Goal: Task Accomplishment & Management: Use online tool/utility

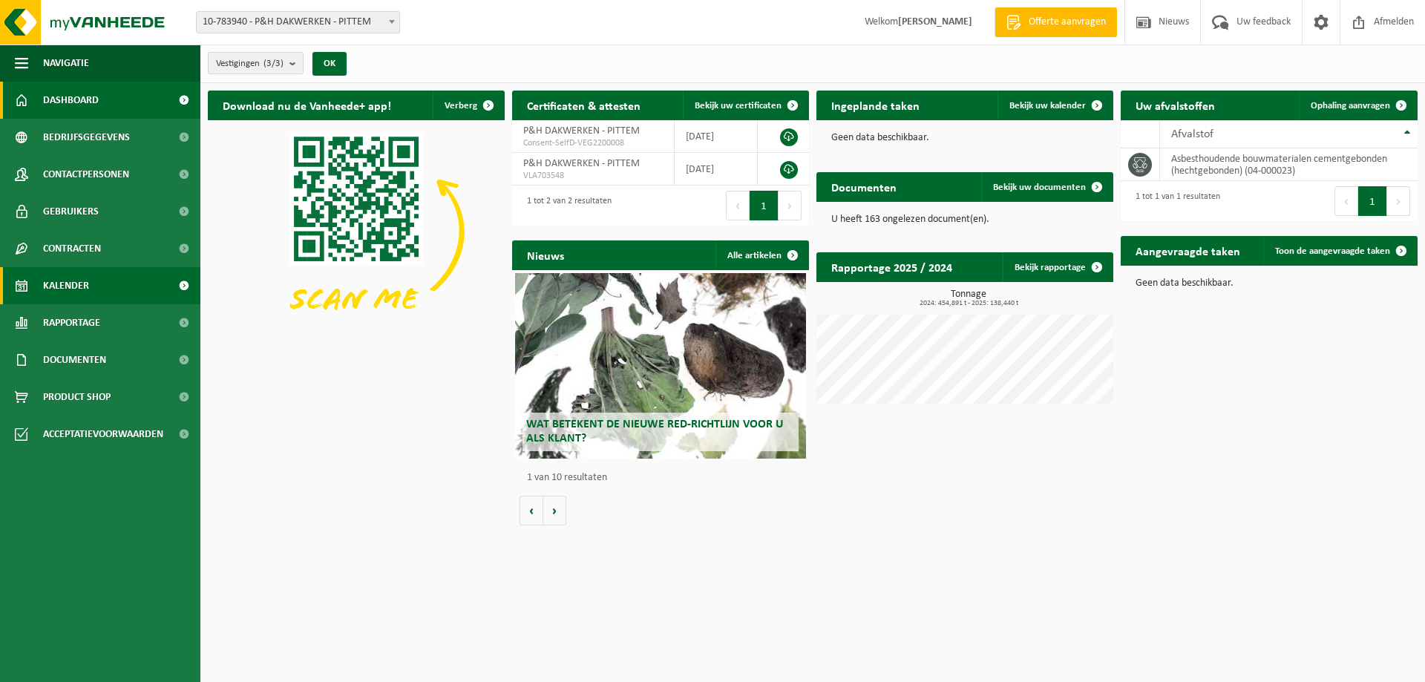
click at [68, 282] on span "Kalender" at bounding box center [66, 285] width 46 height 37
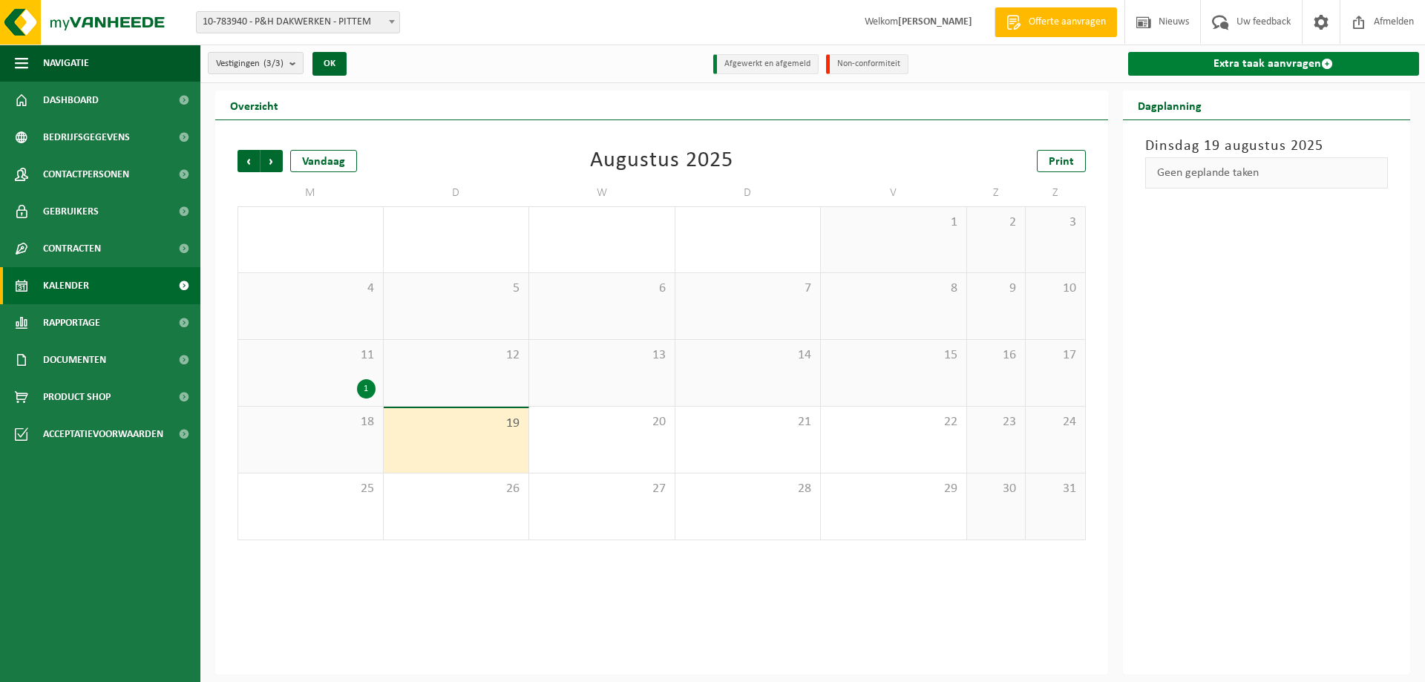
click at [1290, 68] on link "Extra taak aanvragen" at bounding box center [1274, 64] width 292 height 24
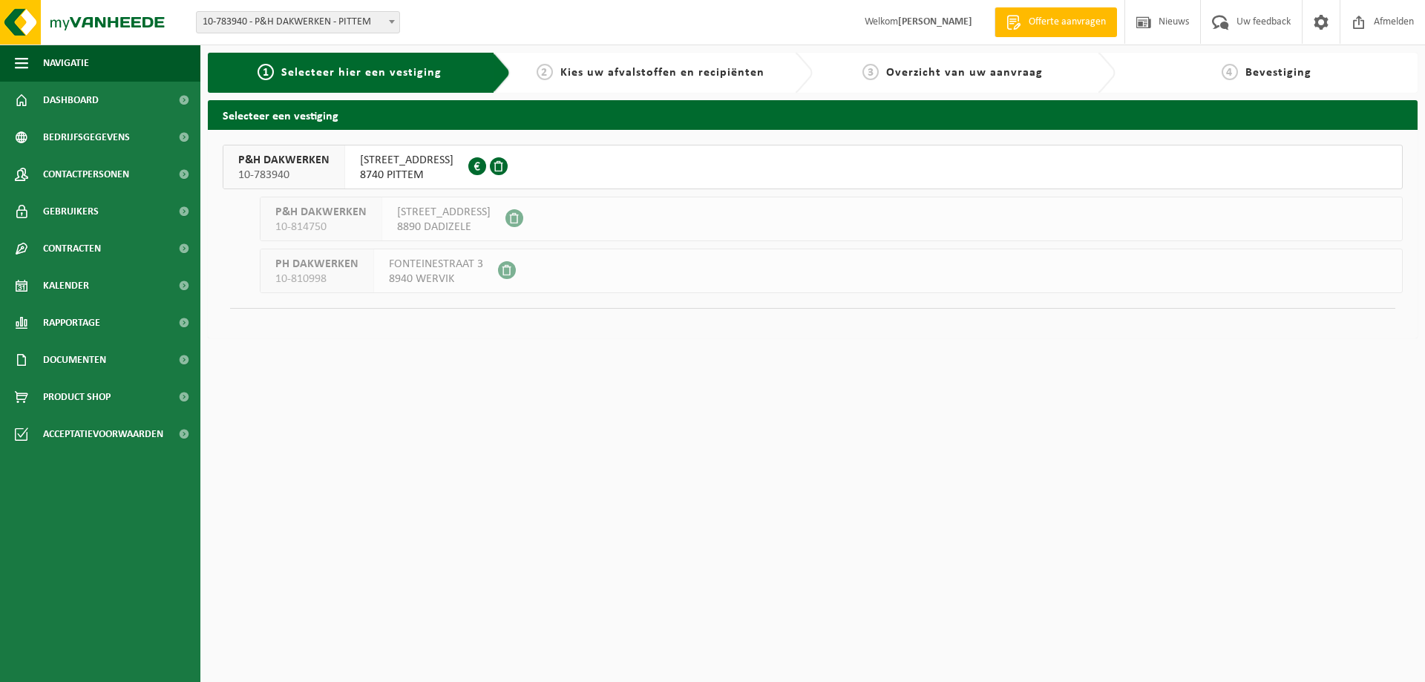
click at [348, 169] on div "BRUGSESTEENWEG 71 8740 PITTEM 0629.889.987" at bounding box center [406, 166] width 123 height 43
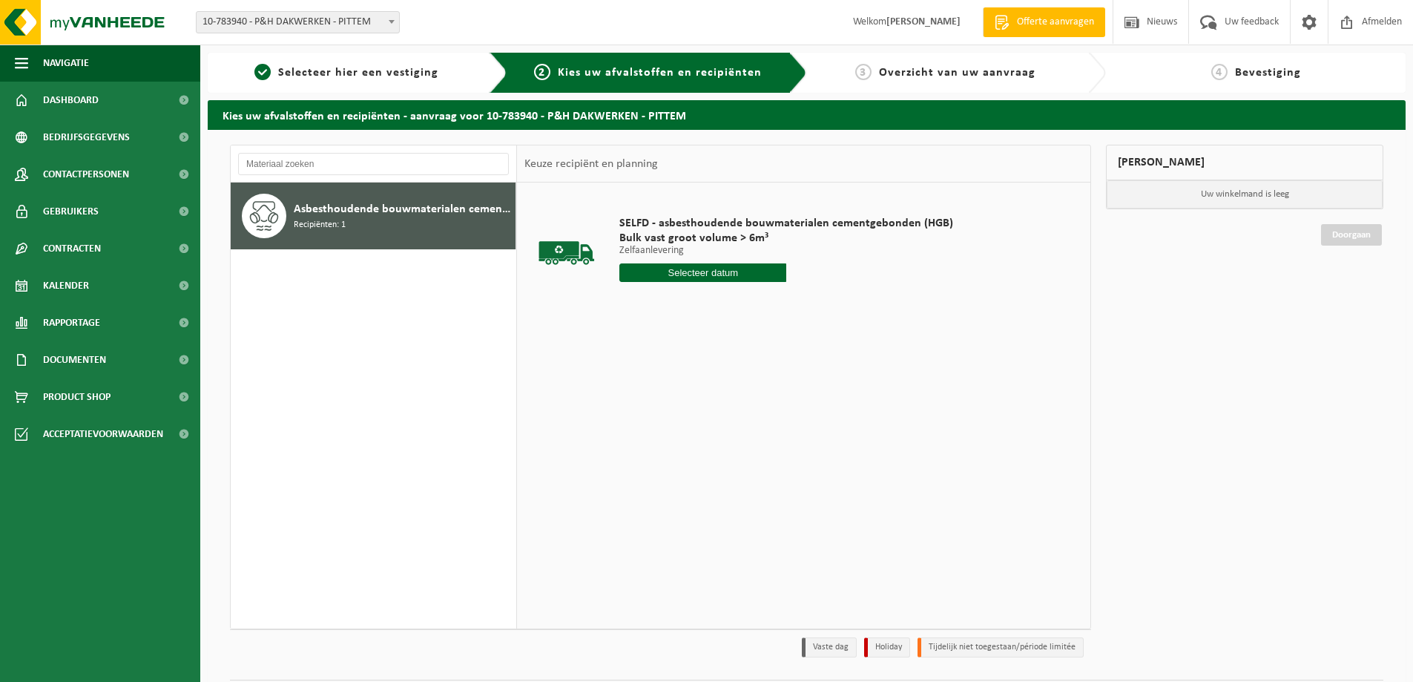
click at [750, 265] on input "text" at bounding box center [703, 272] width 167 height 19
click at [655, 429] on div "19" at bounding box center [659, 428] width 26 height 24
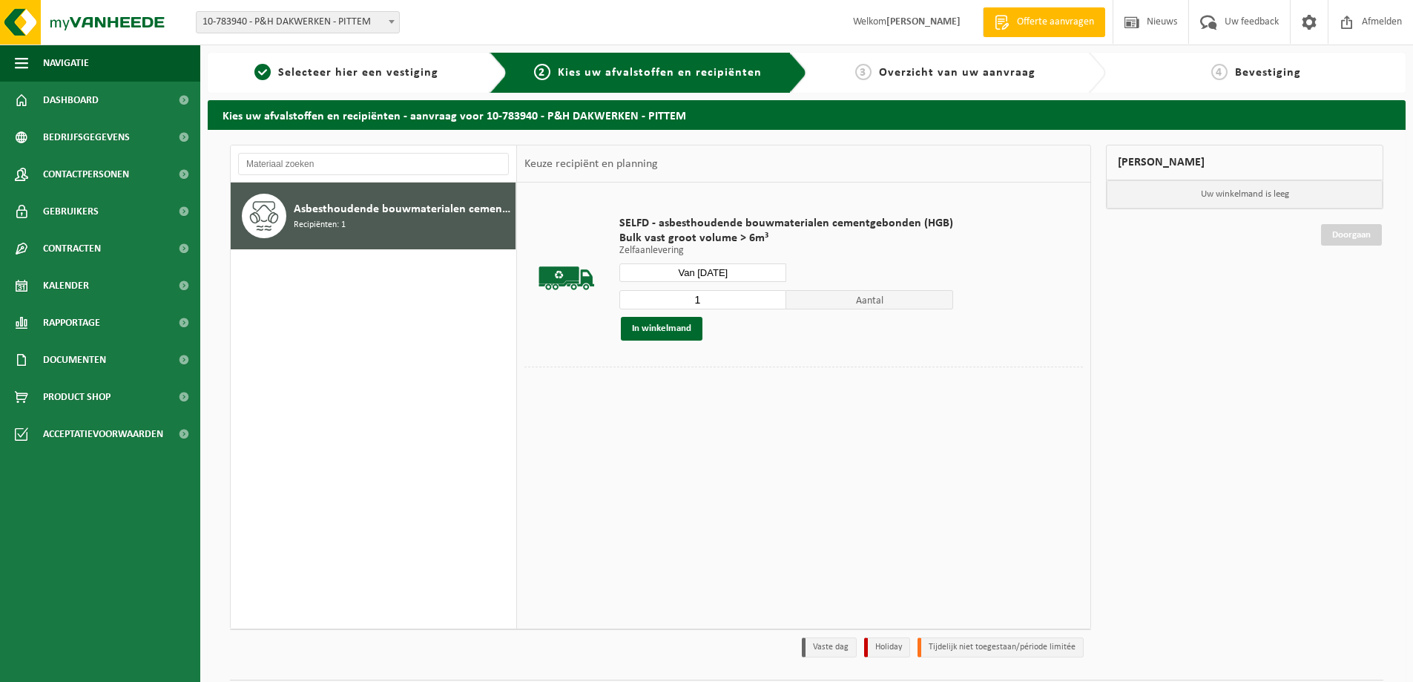
click at [706, 270] on input "Van 2025-08-19" at bounding box center [703, 272] width 167 height 19
click at [689, 426] on div "20" at bounding box center [686, 428] width 26 height 24
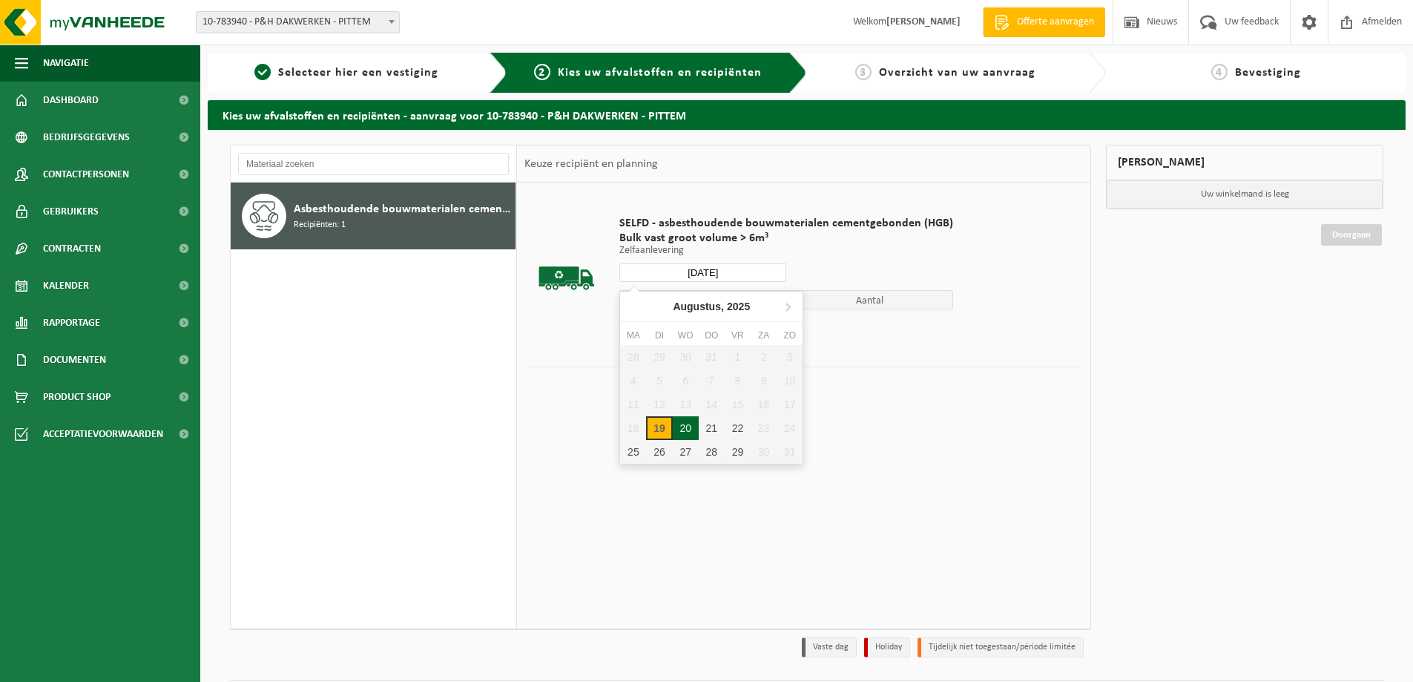
type input "Van 2025-08-20"
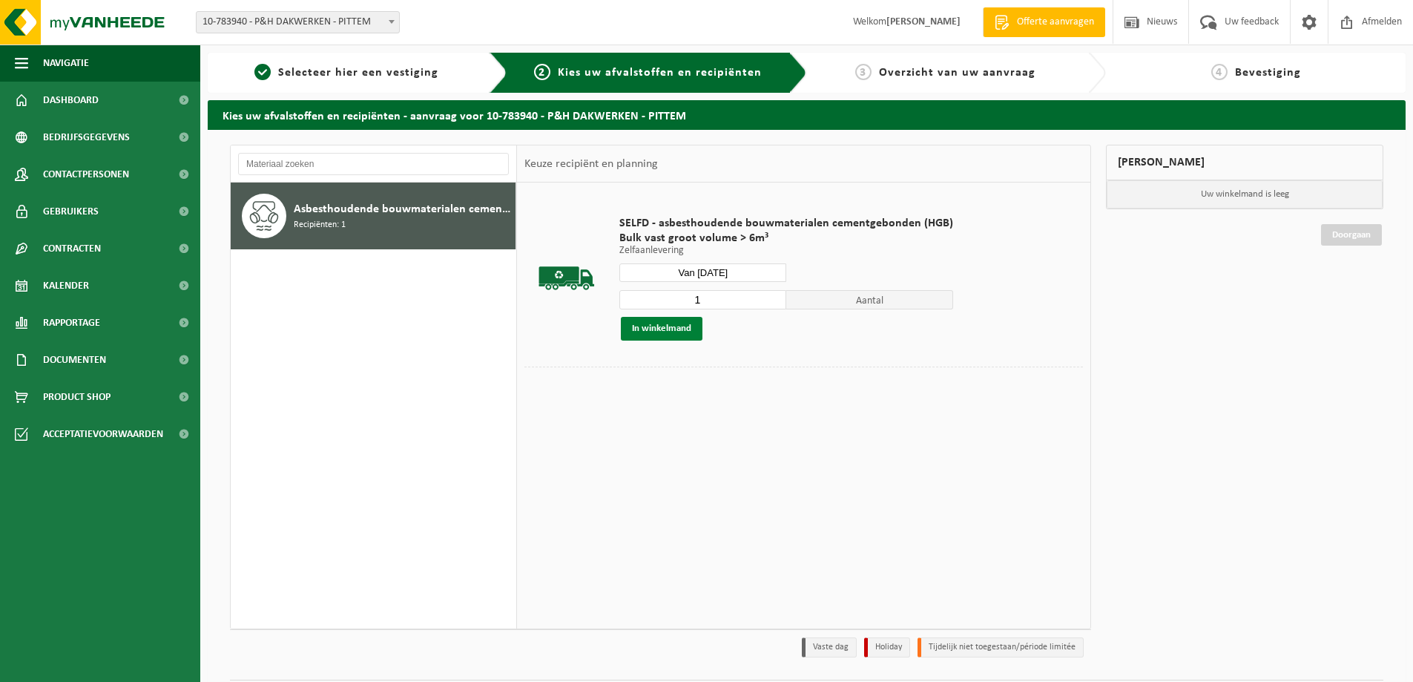
click at [671, 334] on button "In winkelmand" at bounding box center [662, 329] width 82 height 24
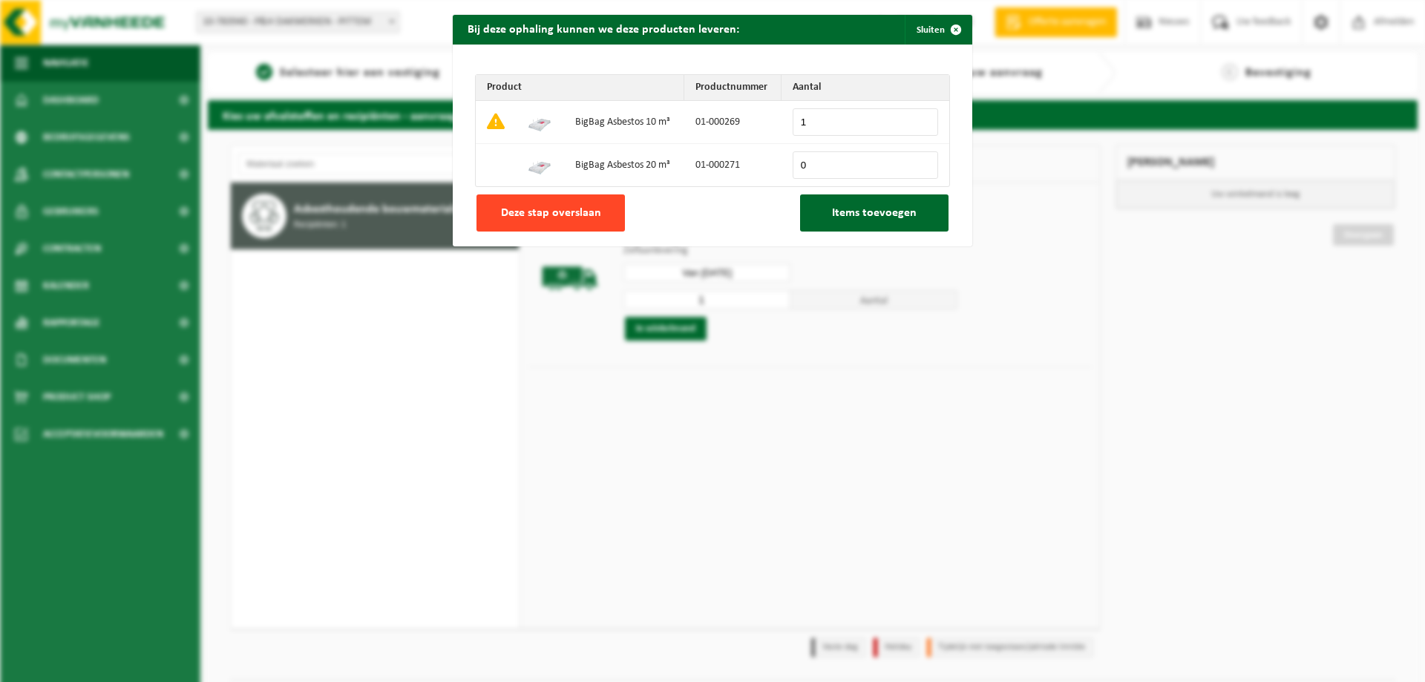
click at [586, 223] on button "Deze stap overslaan" at bounding box center [550, 212] width 148 height 37
type input "0"
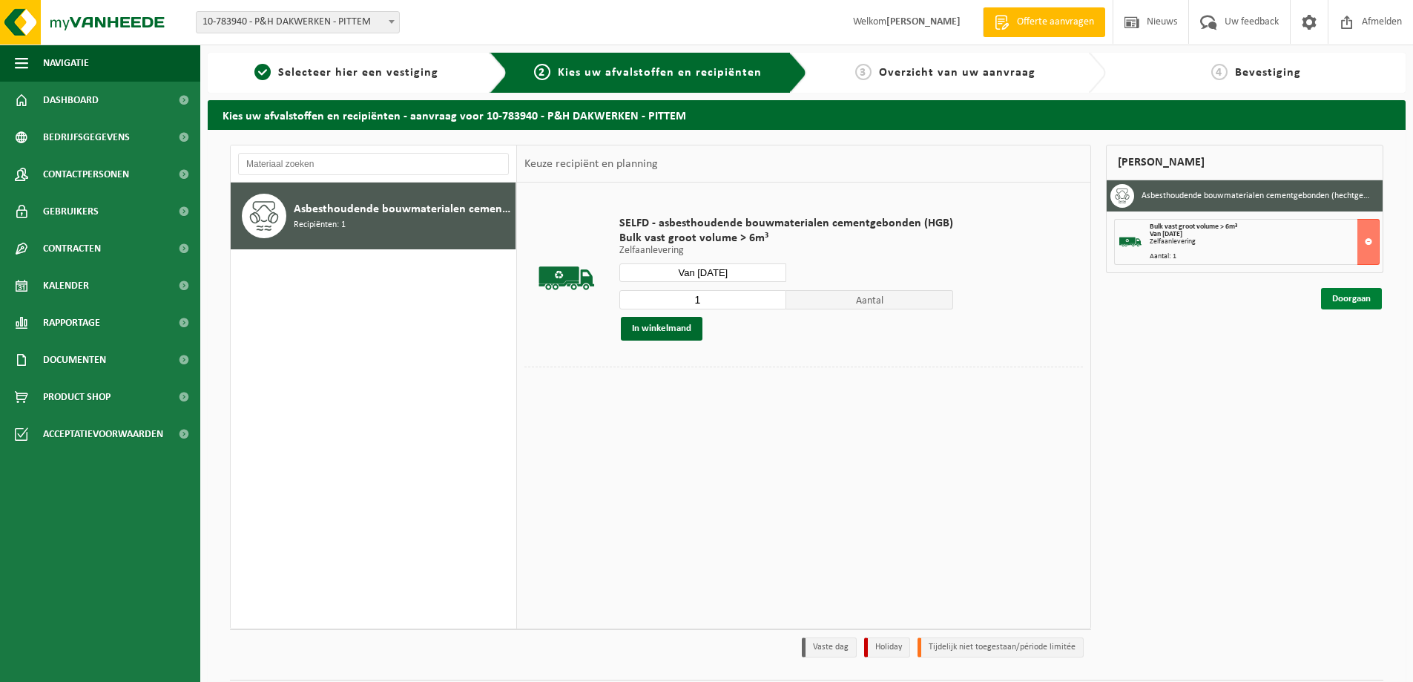
click at [1360, 295] on link "Doorgaan" at bounding box center [1351, 299] width 61 height 22
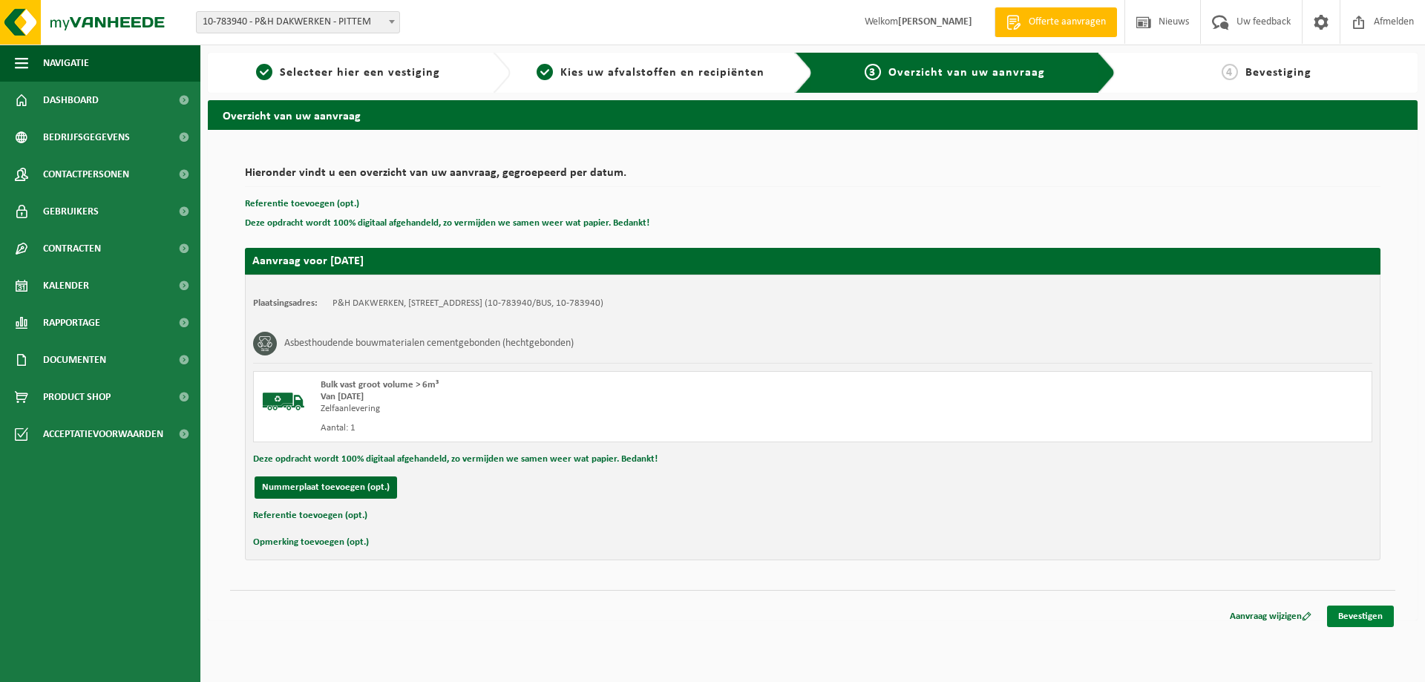
click at [1370, 617] on link "Bevestigen" at bounding box center [1360, 616] width 67 height 22
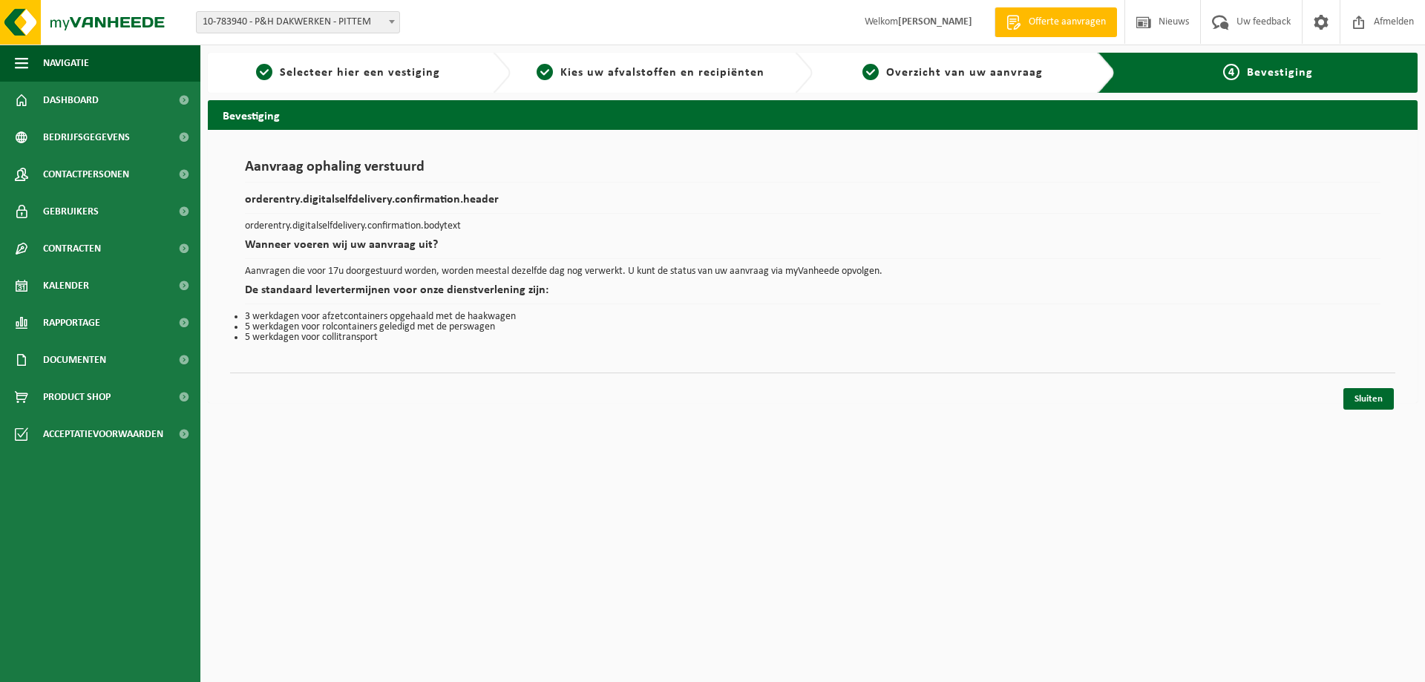
click at [1269, 70] on span "Bevestiging" at bounding box center [1279, 73] width 66 height 12
click at [1366, 400] on link "Sluiten" at bounding box center [1368, 399] width 50 height 22
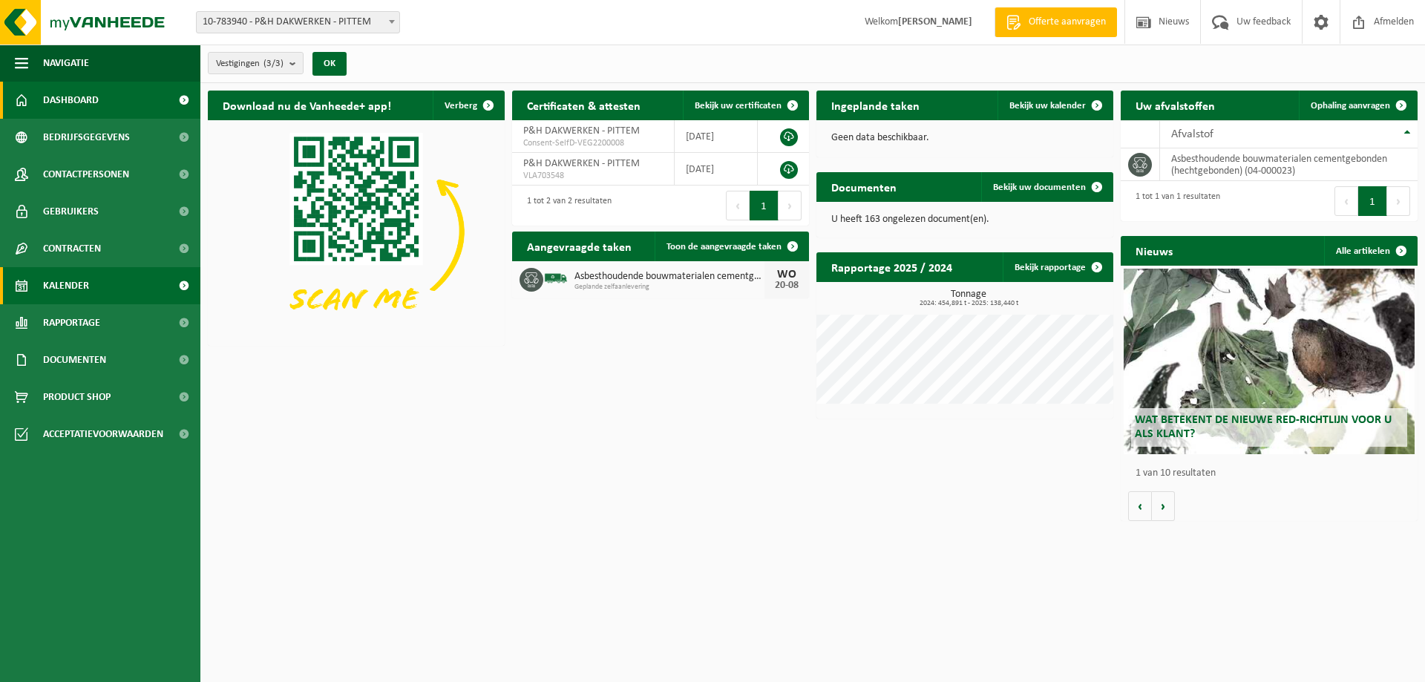
click at [90, 289] on link "Kalender" at bounding box center [100, 285] width 200 height 37
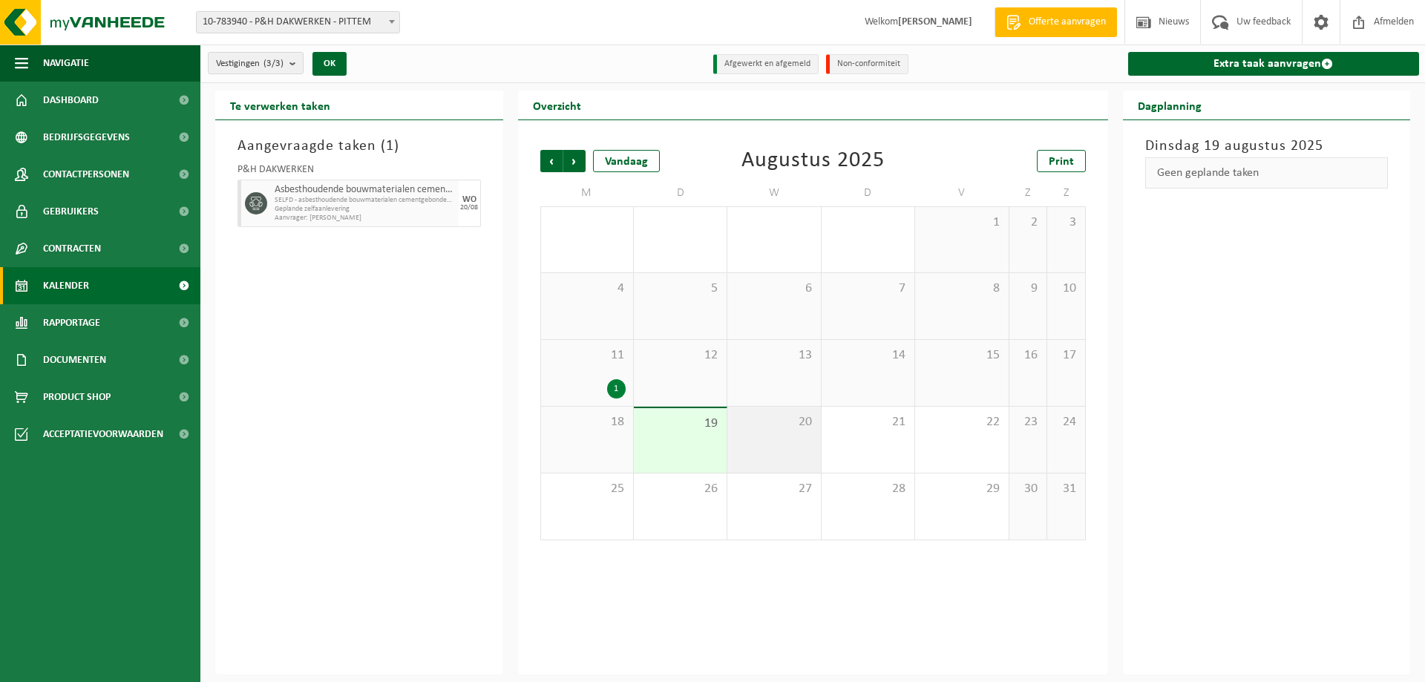
click at [782, 425] on span "20" at bounding box center [774, 422] width 78 height 16
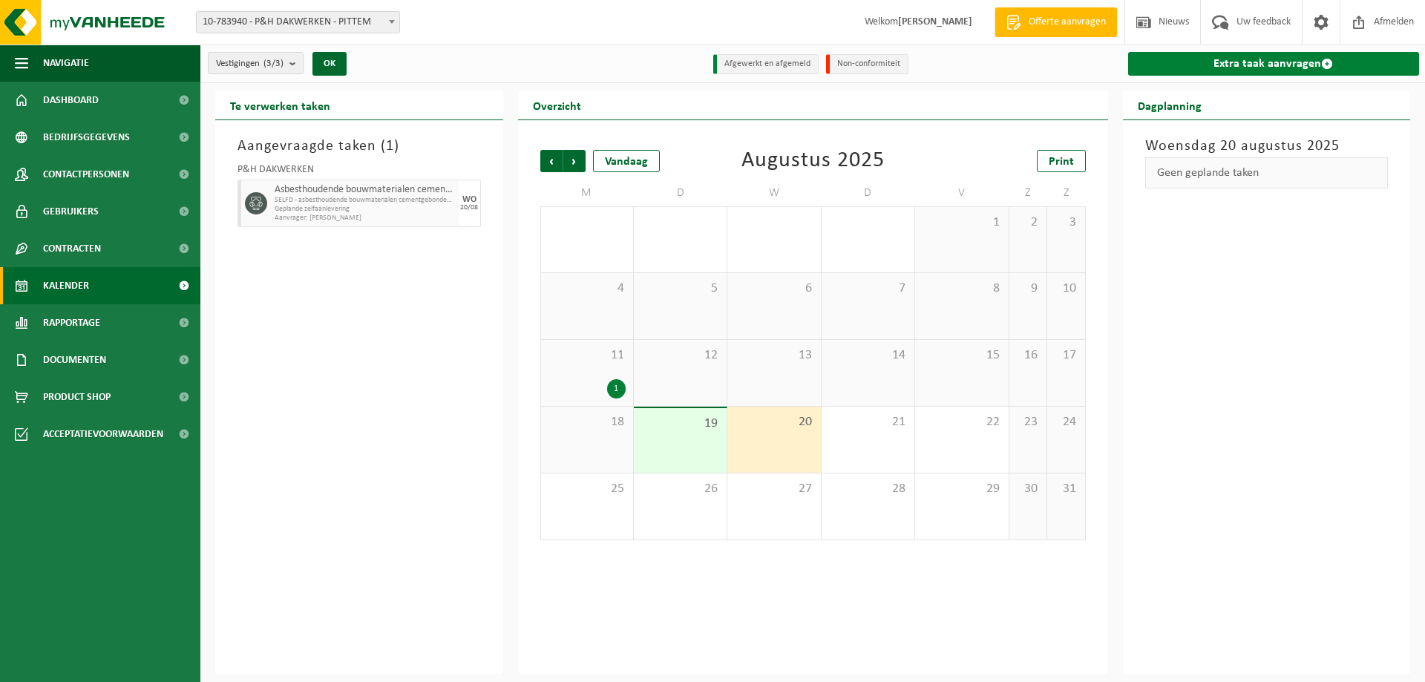
click at [1290, 62] on link "Extra taak aanvragen" at bounding box center [1274, 64] width 292 height 24
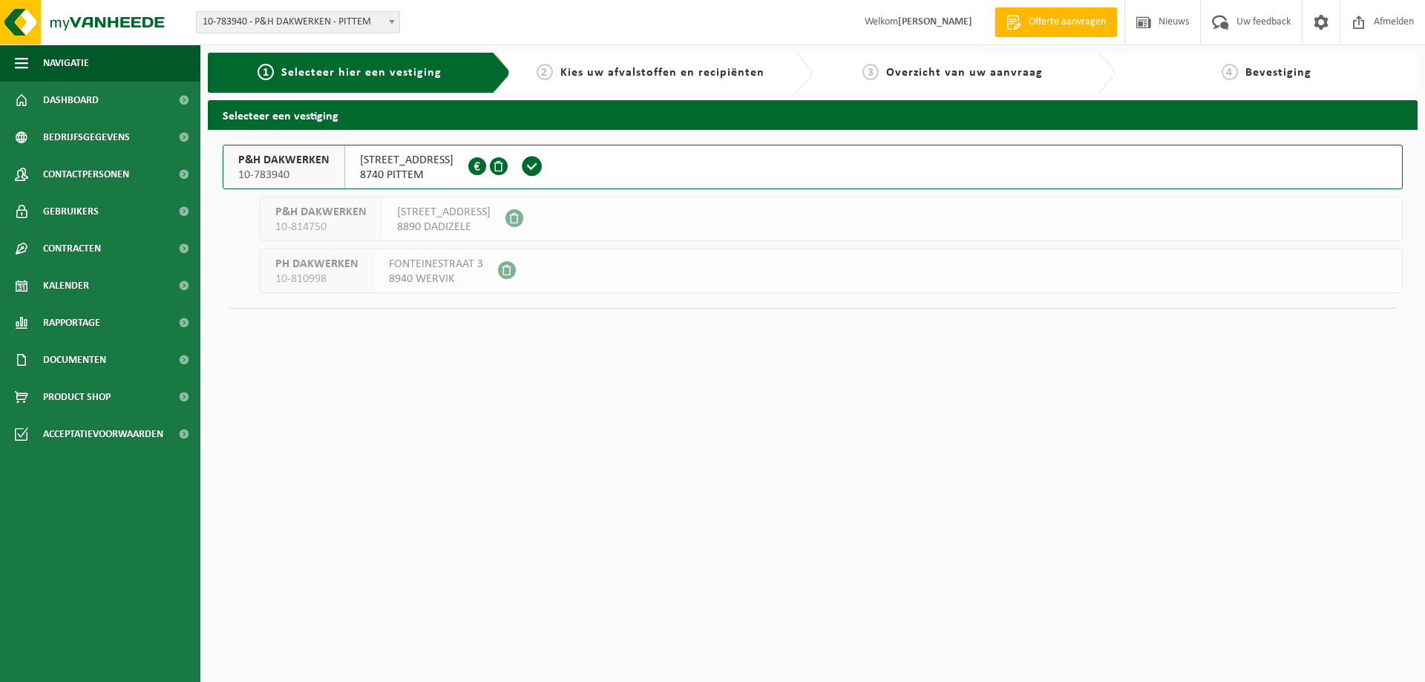
click at [468, 158] on div "[STREET_ADDRESS] 0629.889.987" at bounding box center [406, 166] width 123 height 43
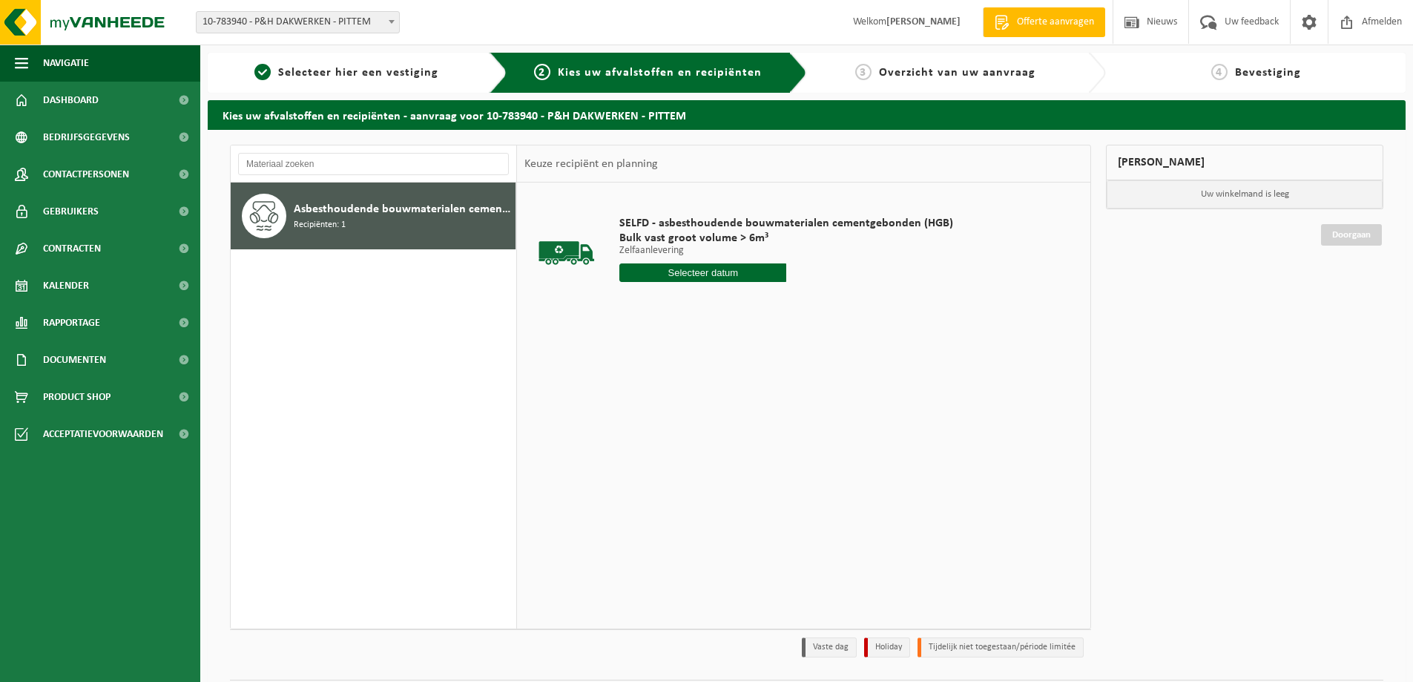
click at [750, 274] on input "text" at bounding box center [703, 272] width 167 height 19
click at [686, 428] on div "20" at bounding box center [686, 428] width 26 height 24
type input "Van [DATE]"
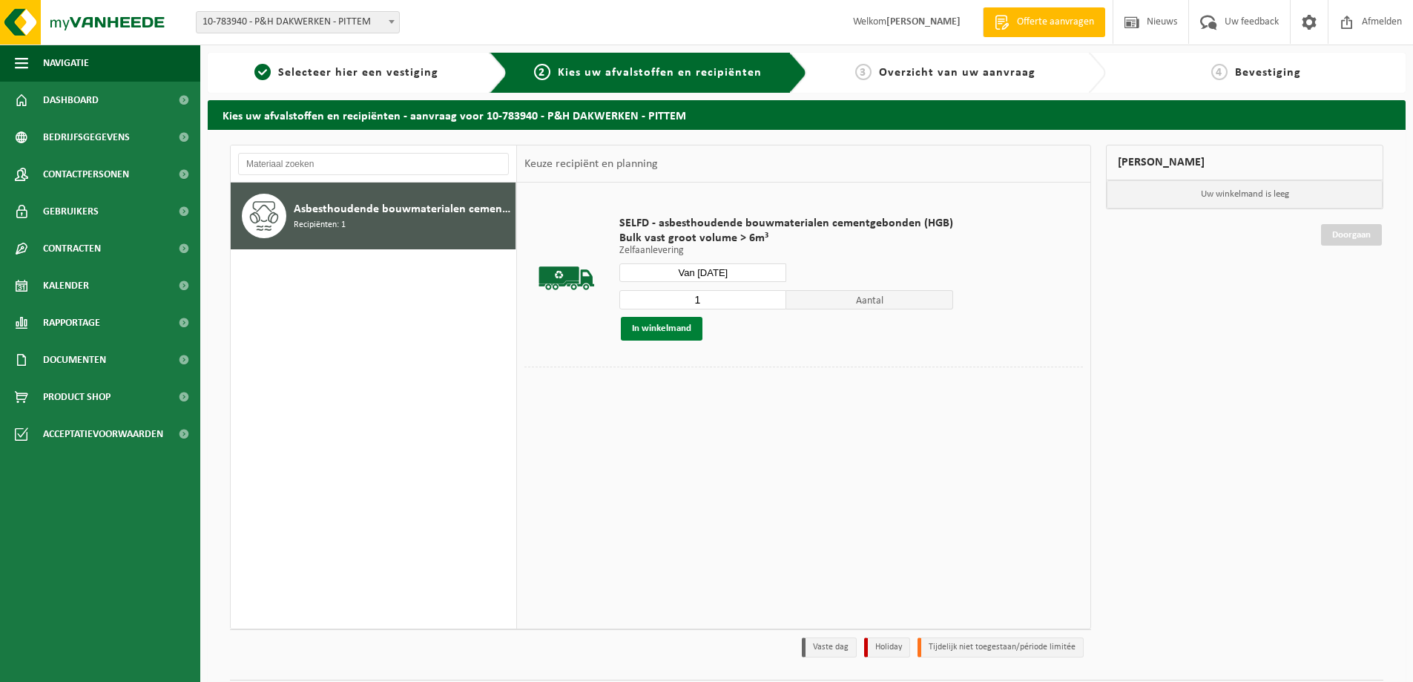
click at [696, 332] on button "In winkelmand" at bounding box center [662, 329] width 82 height 24
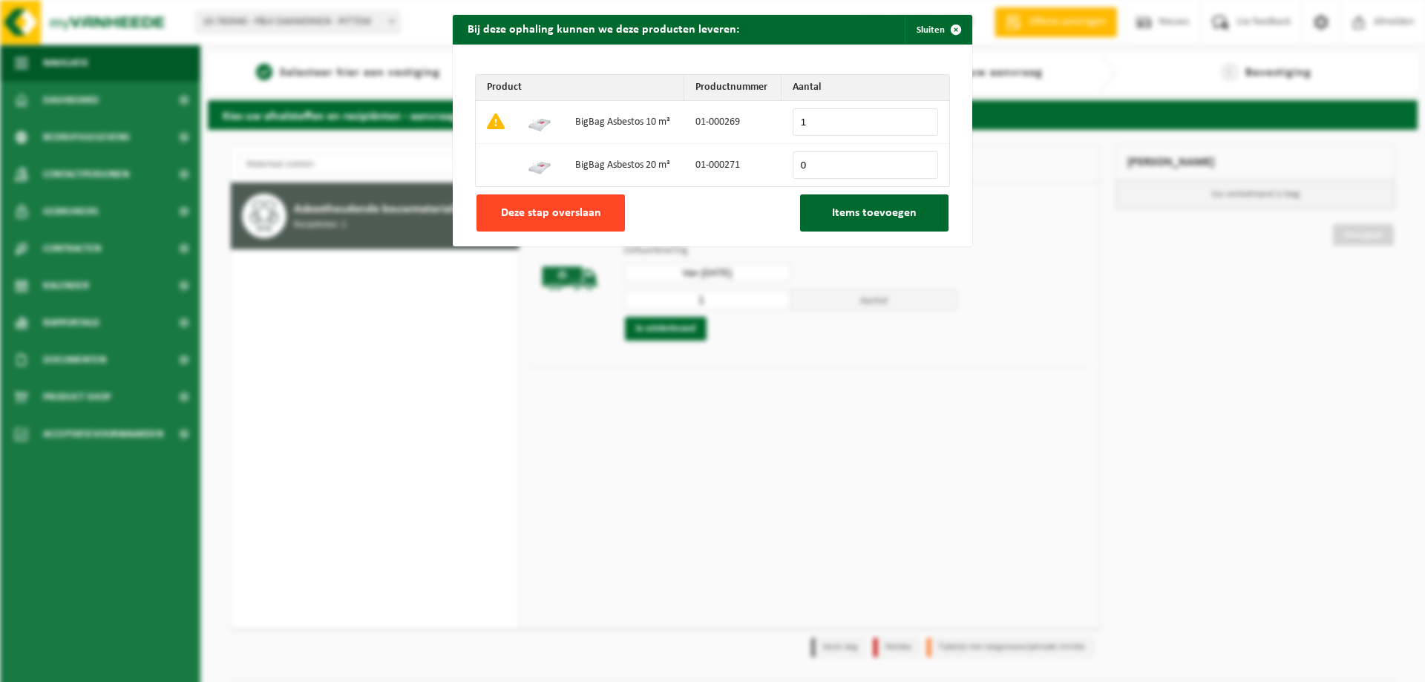
click at [564, 205] on button "Deze stap overslaan" at bounding box center [550, 212] width 148 height 37
type input "0"
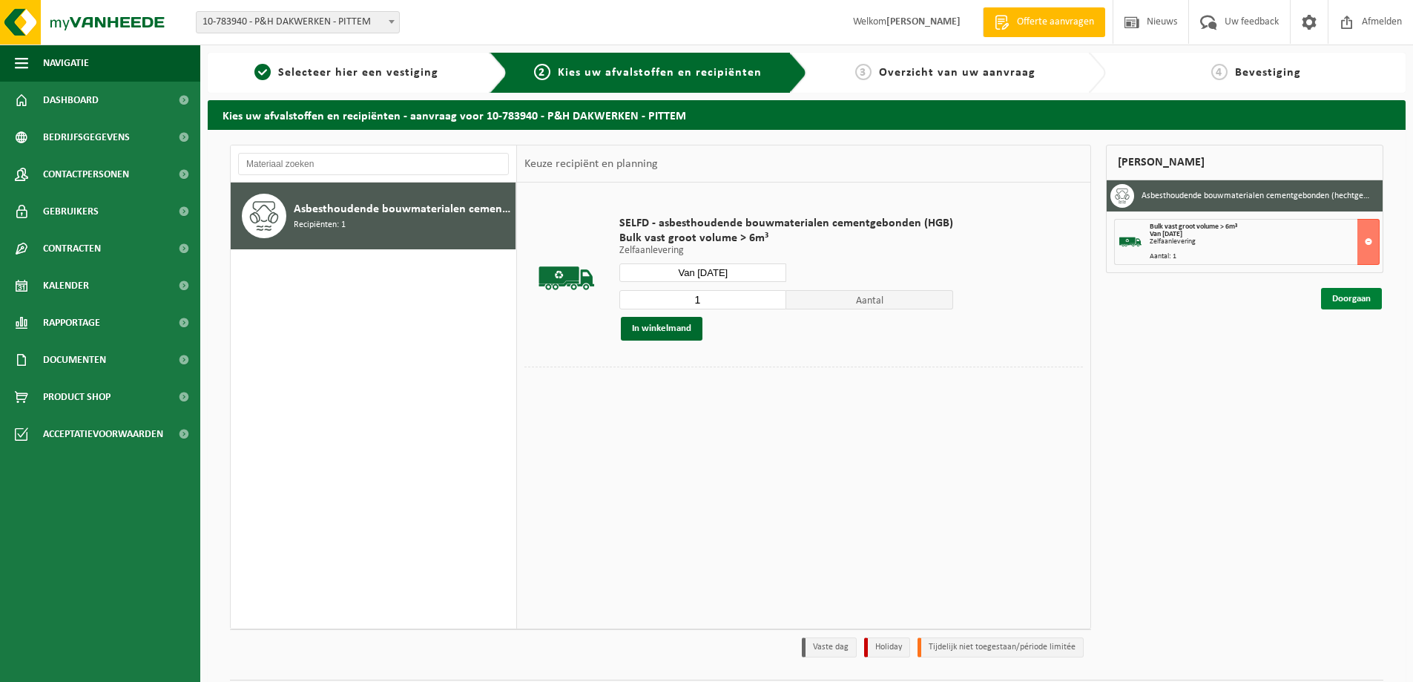
click at [1352, 298] on link "Doorgaan" at bounding box center [1351, 299] width 61 height 22
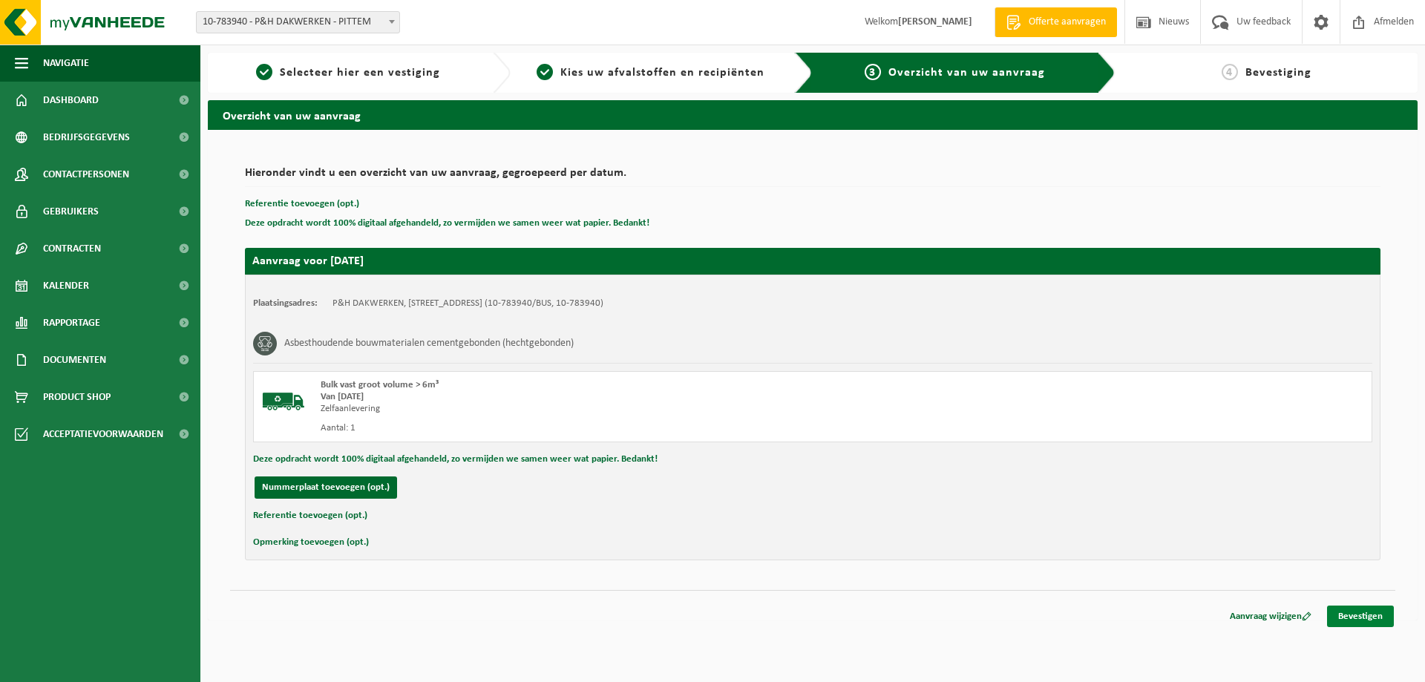
click at [1358, 617] on link "Bevestigen" at bounding box center [1360, 616] width 67 height 22
